Goal: Information Seeking & Learning: Check status

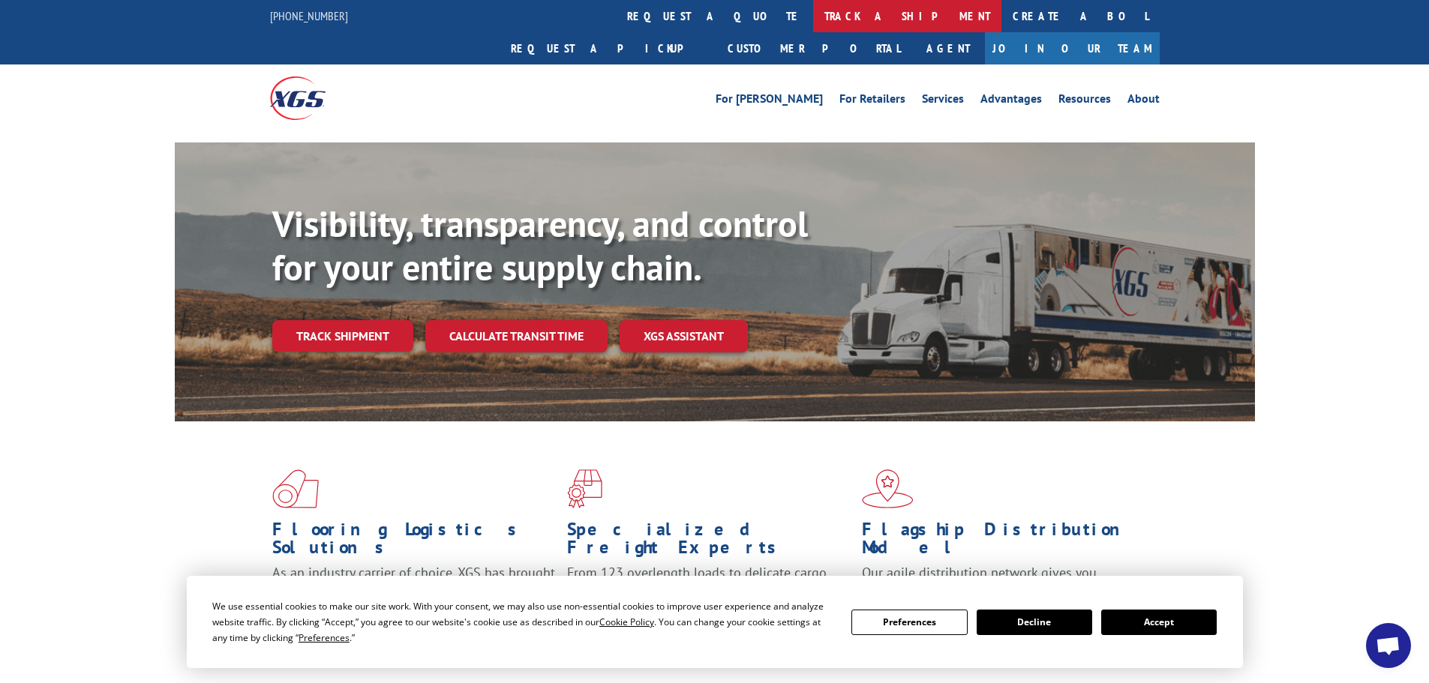
click at [813, 19] on link "track a shipment" at bounding box center [907, 16] width 188 height 32
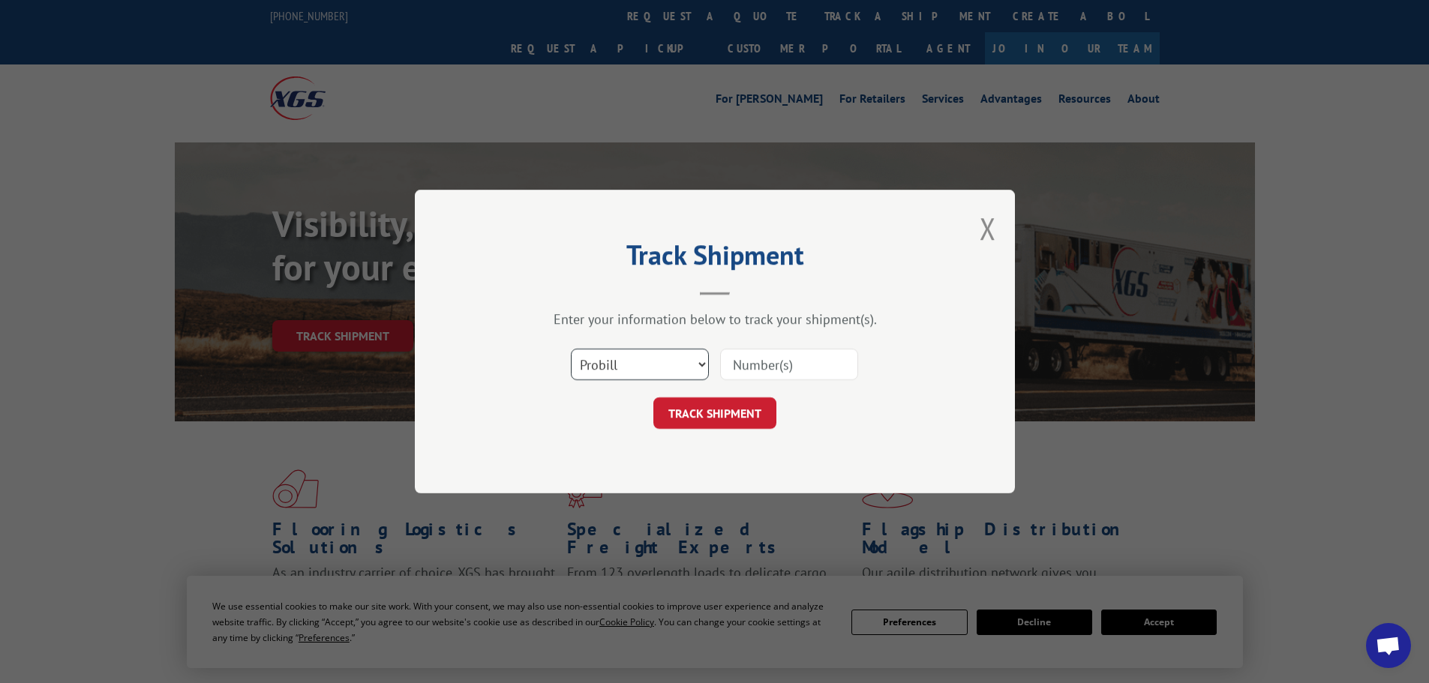
drag, startPoint x: 637, startPoint y: 363, endPoint x: 636, endPoint y: 370, distance: 7.6
click at [637, 364] on select "Select category... Probill BOL PO" at bounding box center [640, 364] width 138 height 31
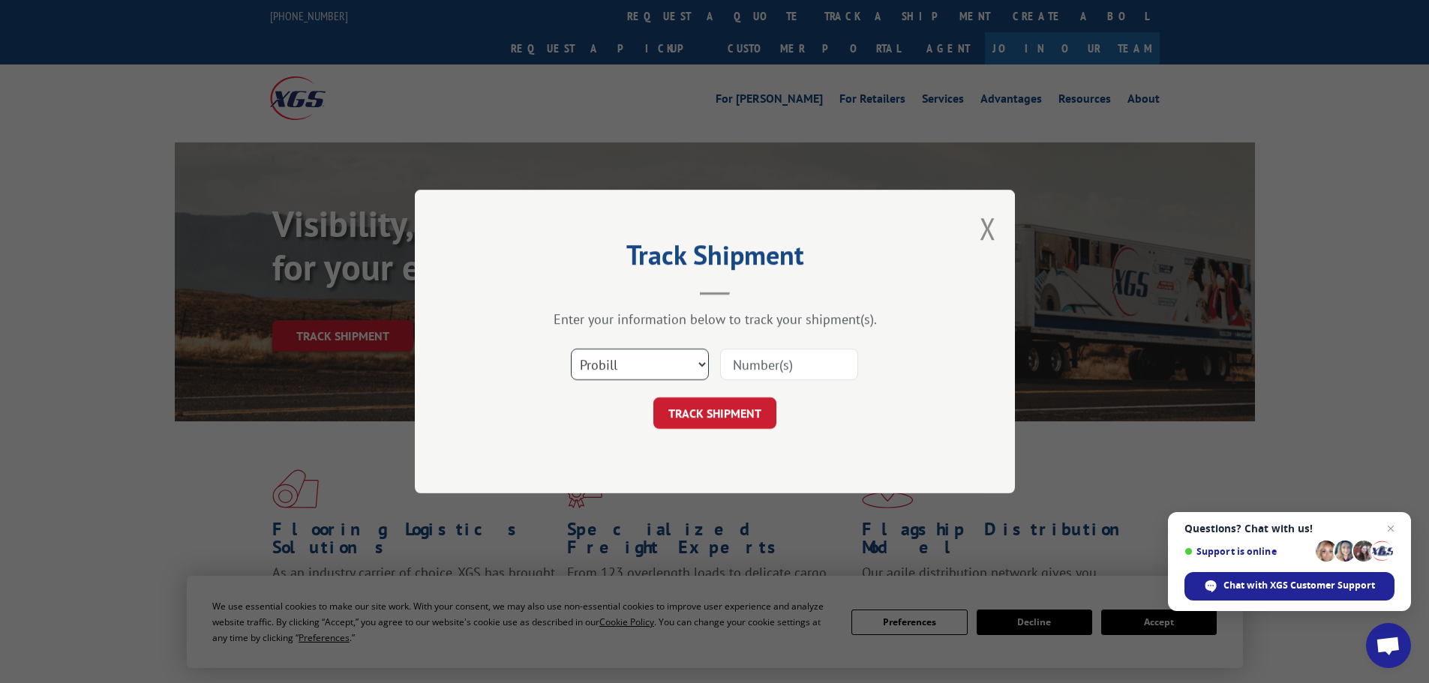
select select "bol"
click at [571, 349] on select "Select category... Probill BOL PO" at bounding box center [640, 364] width 138 height 31
paste input "6018715"
type input "6018715"
click at [714, 408] on button "TRACK SHIPMENT" at bounding box center [714, 412] width 123 height 31
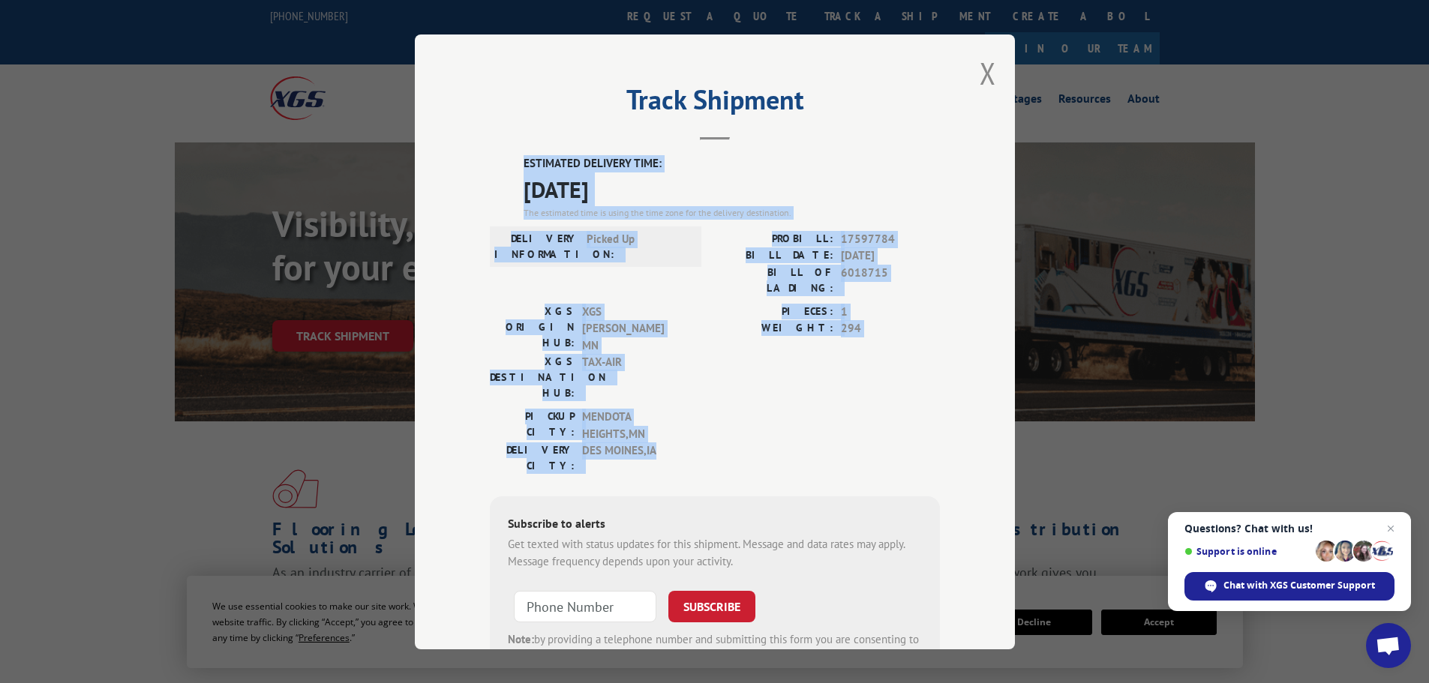
drag, startPoint x: 665, startPoint y: 381, endPoint x: 502, endPoint y: 169, distance: 266.9
click at [502, 169] on div "ESTIMATED DELIVERY TIME: [DATE] The estimated time is using the time zone for t…" at bounding box center [715, 427] width 450 height 545
copy div "ESTIMATED DELIVERY TIME: [DATE] The estimated time is using the time zone for t…"
